Goal: Task Accomplishment & Management: Manage account settings

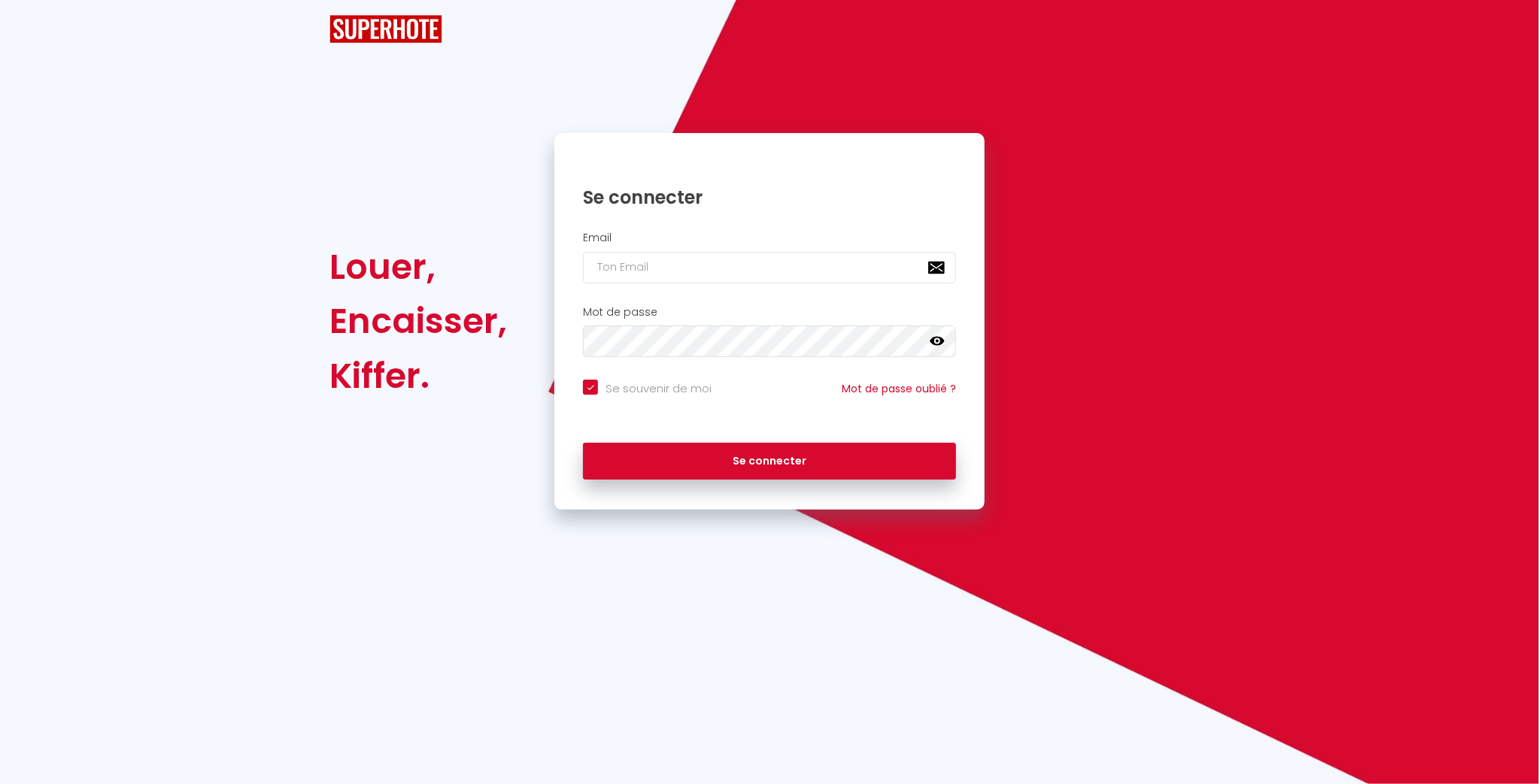
checkbox input "true"
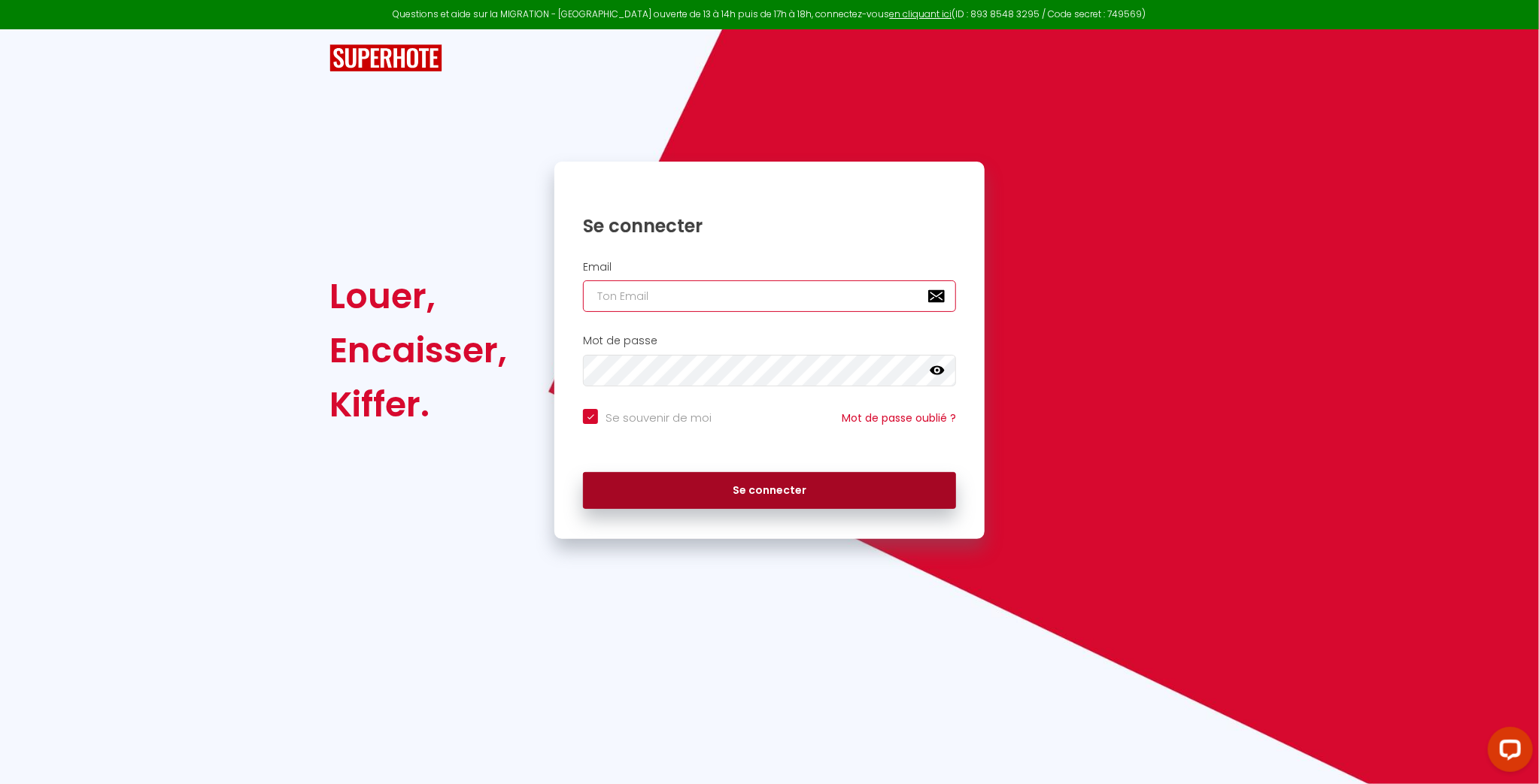
type input "[PERSON_NAME][EMAIL_ADDRESS][DOMAIN_NAME]"
click at [676, 488] on button "Se connecter" at bounding box center [770, 491] width 373 height 38
checkbox input "true"
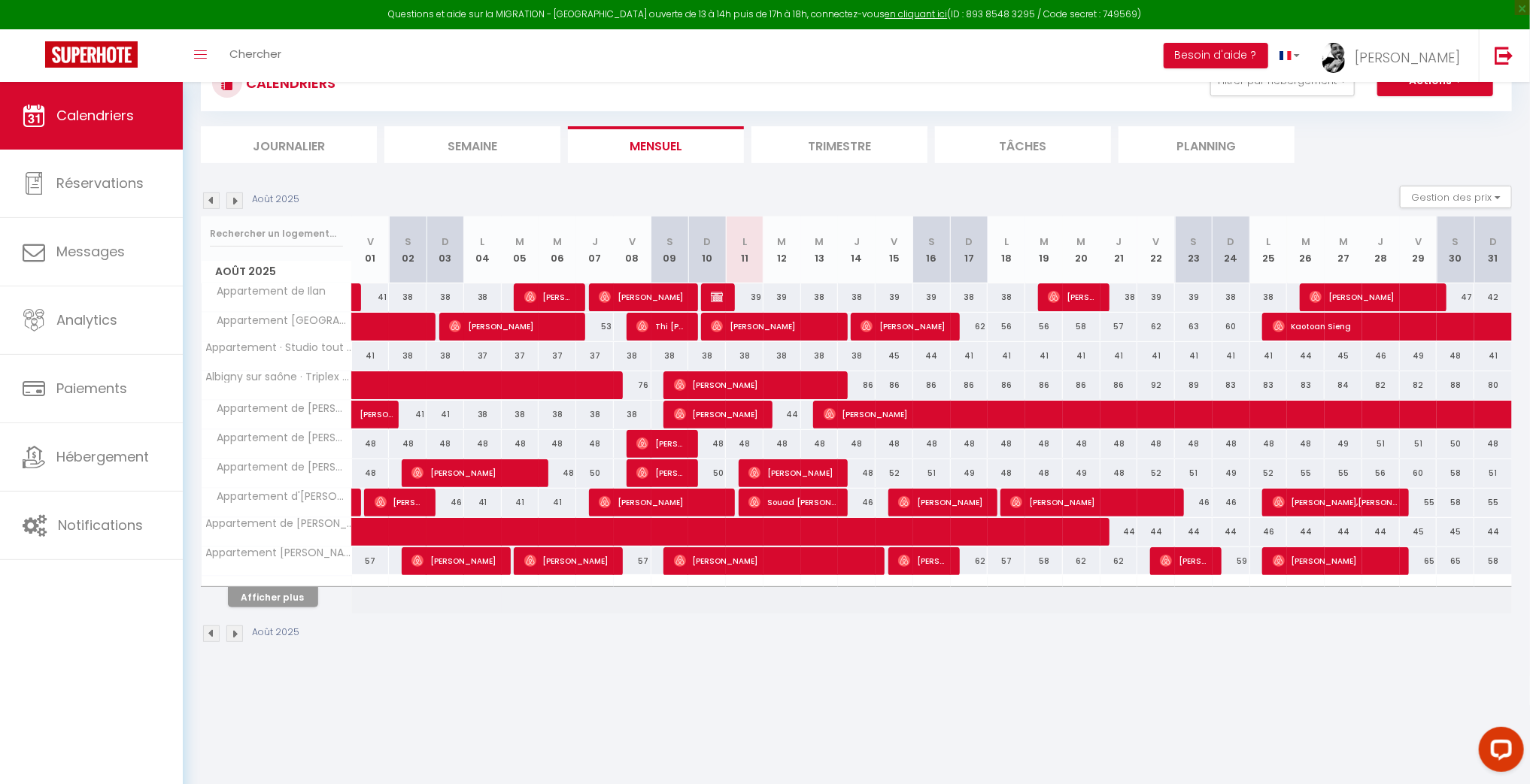
scroll to position [60, 0]
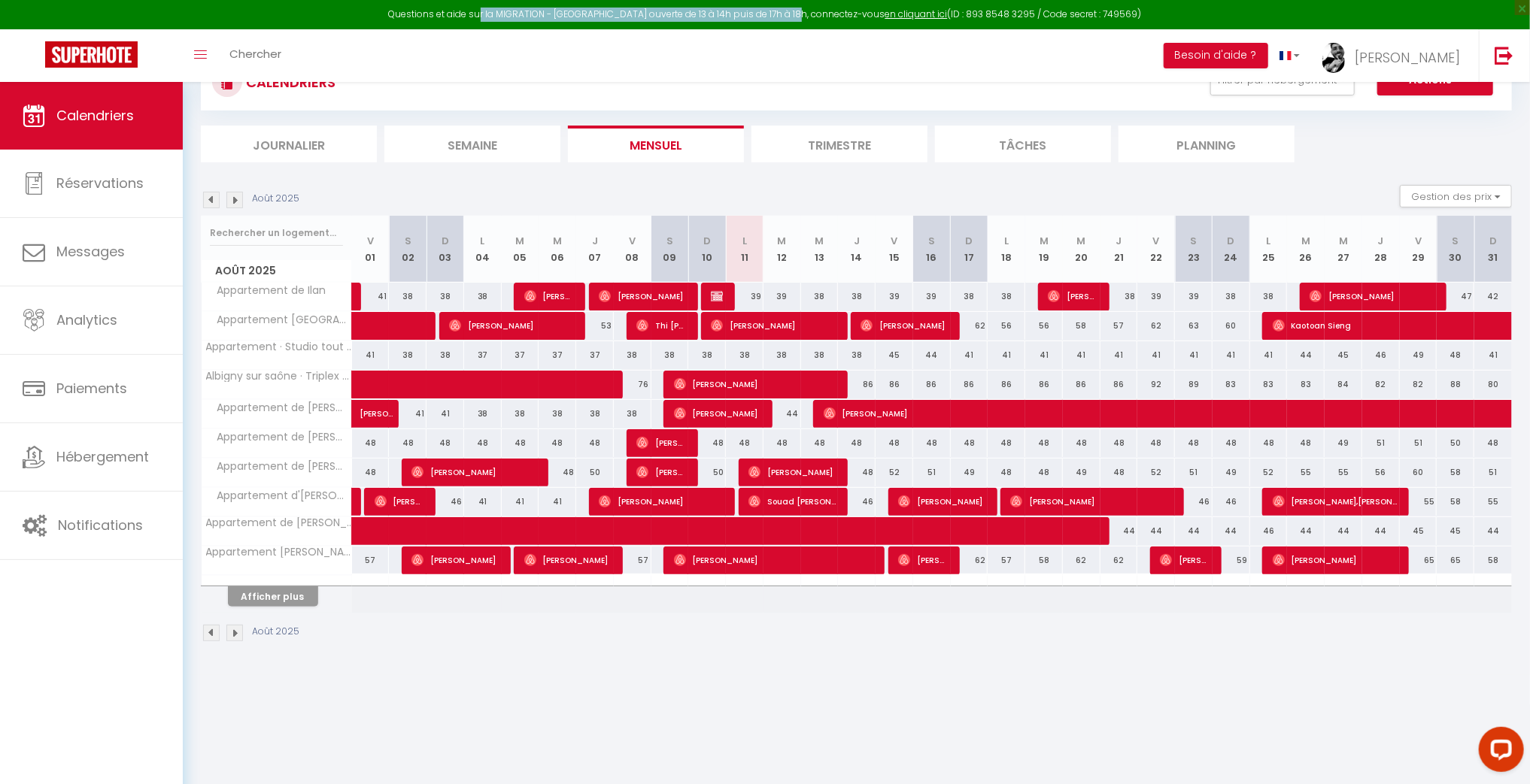
drag, startPoint x: 499, startPoint y: 12, endPoint x: 870, endPoint y: 40, distance: 372.1
click at [824, 26] on div "Questions et aide sur la MIGRATION - Salle Zoom ouverte de 13 à 14h puis de 17h…" at bounding box center [765, 14] width 1530 height 29
click at [846, 187] on div "Août 2025 Gestion des prix Nb Nuits minimum Règles Disponibilité" at bounding box center [857, 200] width 1311 height 31
click at [263, 596] on button "Afficher plus" at bounding box center [272, 596] width 90 height 21
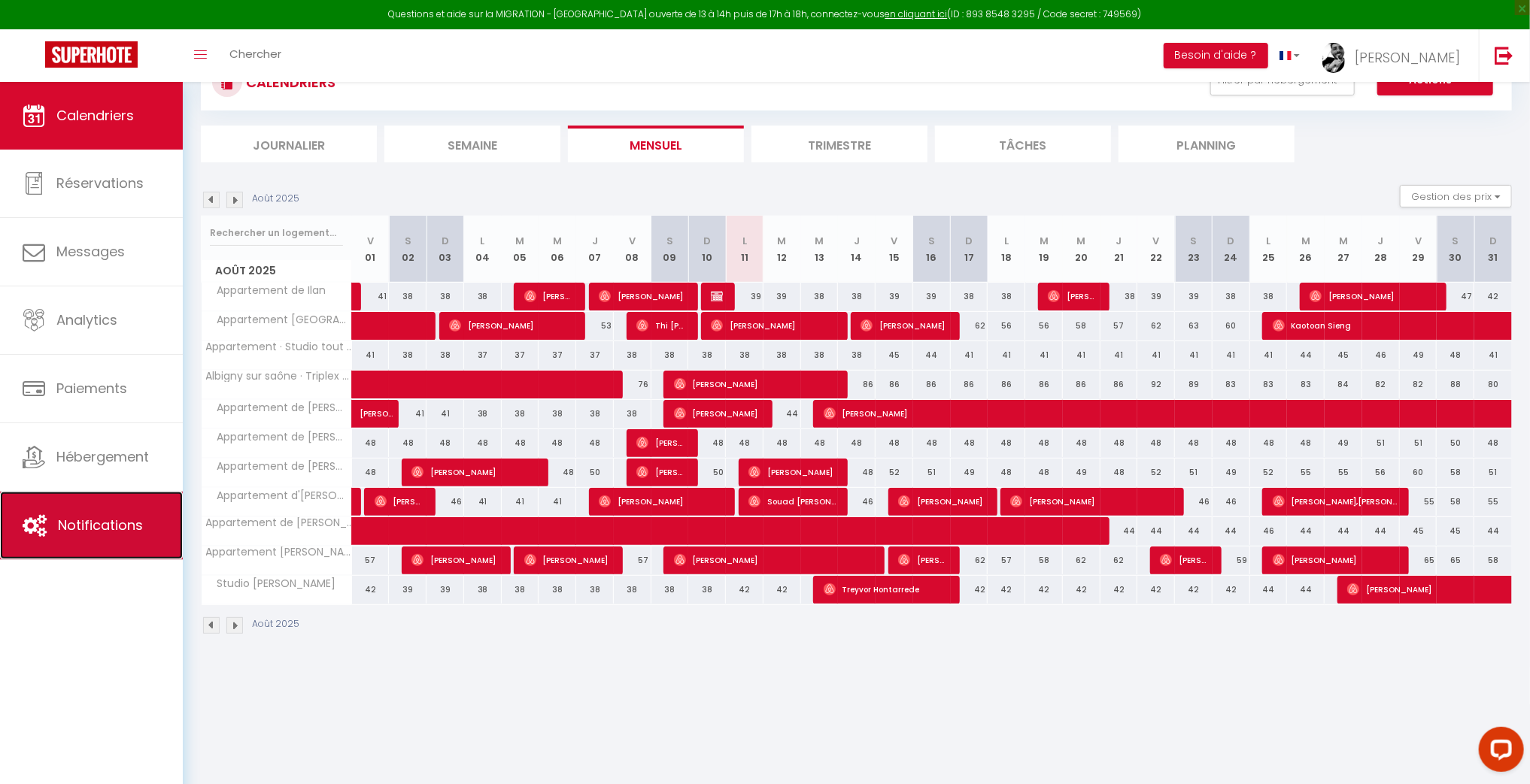
click at [105, 506] on link "Notifications" at bounding box center [91, 526] width 183 height 68
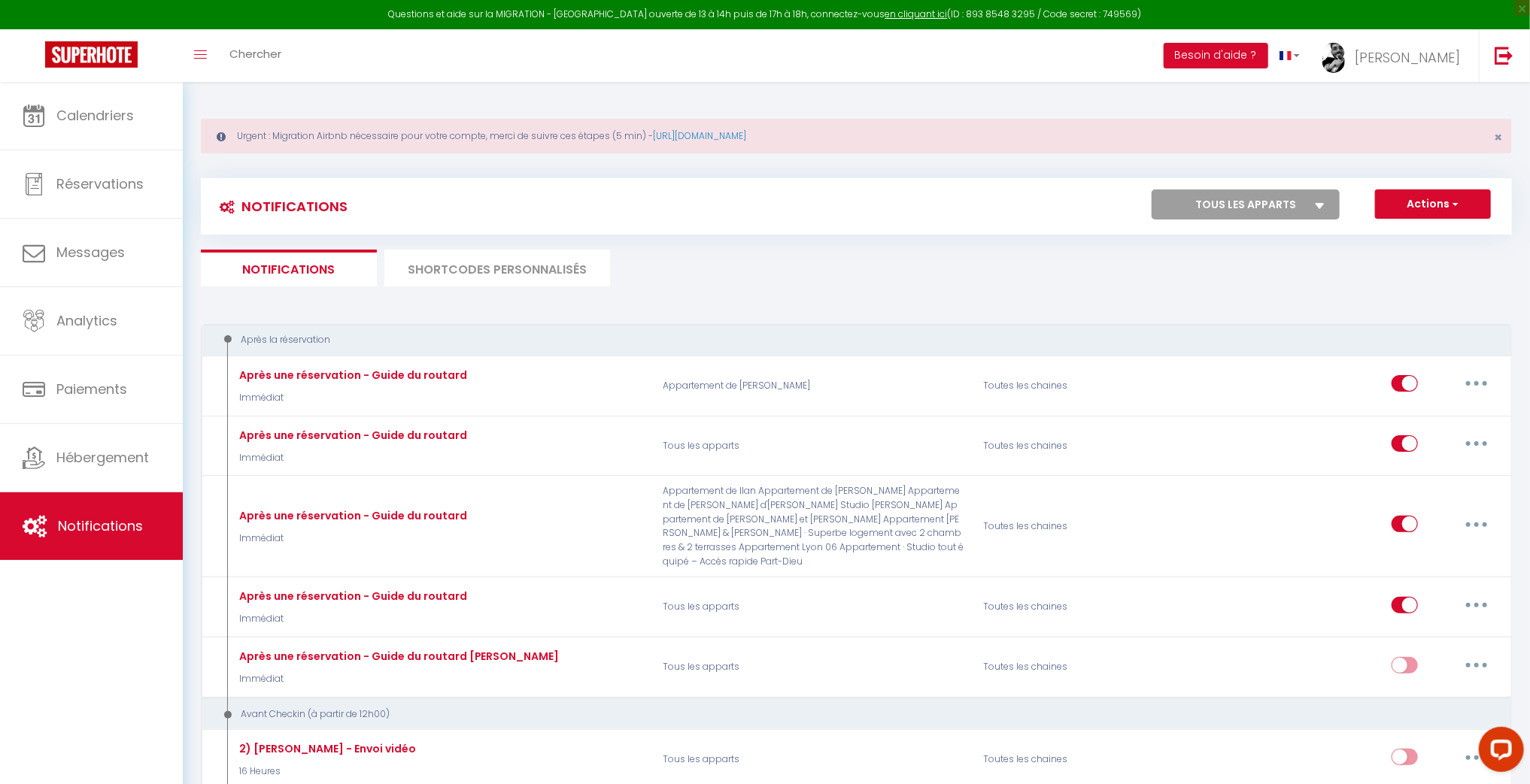
click at [679, 264] on ul "Notifications SHORTCODES PERSONNALISÉS" at bounding box center [857, 268] width 1311 height 37
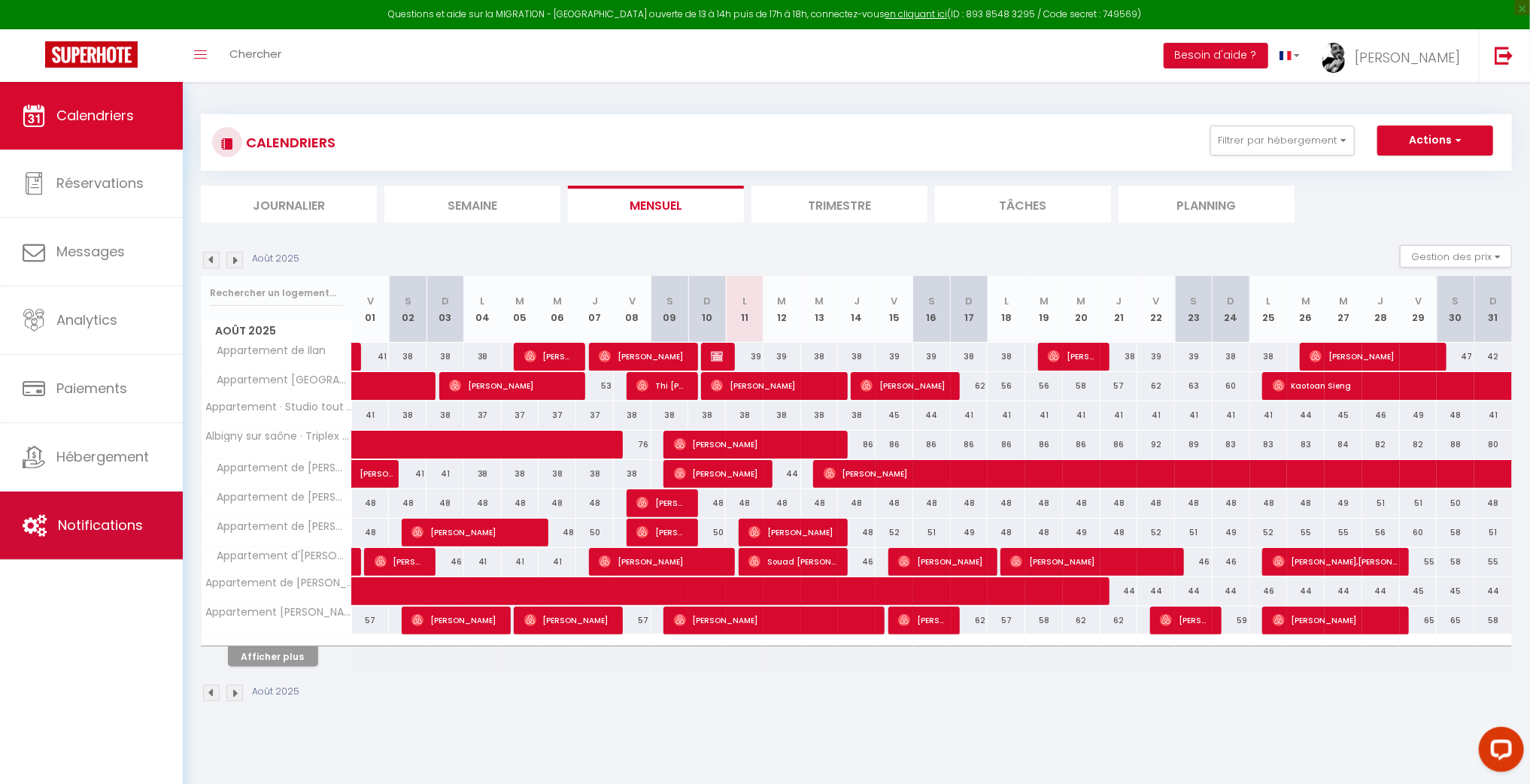
click at [147, 517] on link "Notifications" at bounding box center [91, 526] width 183 height 68
